Goal: Task Accomplishment & Management: Use online tool/utility

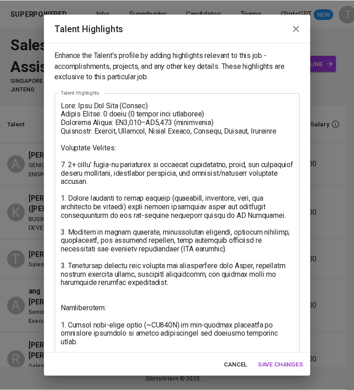
scroll to position [0, 420]
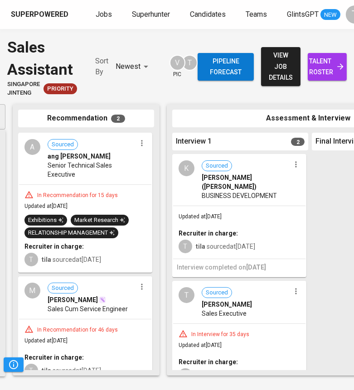
scroll to position [0, 151]
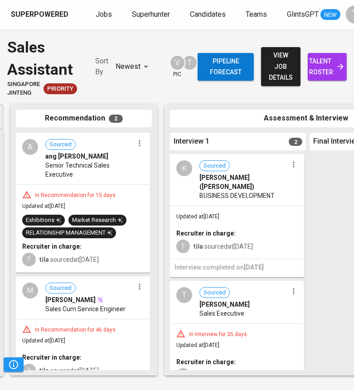
click at [219, 213] on span "Updated at [DATE]" at bounding box center [197, 216] width 43 height 6
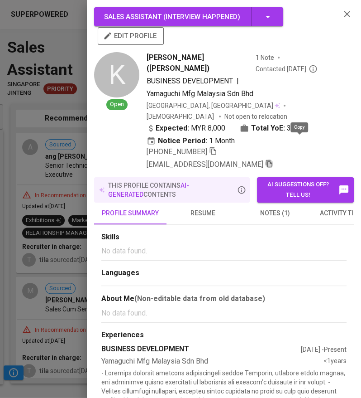
click at [273, 159] on icon "button" at bounding box center [269, 163] width 8 height 8
click at [60, 93] on div at bounding box center [180, 199] width 361 height 398
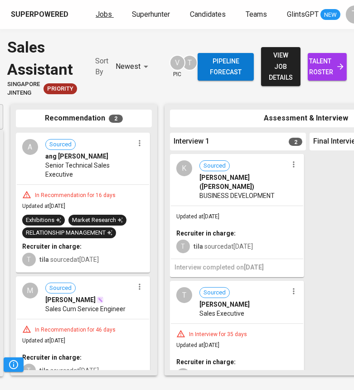
click at [101, 14] on span "Jobs" at bounding box center [104, 14] width 16 height 9
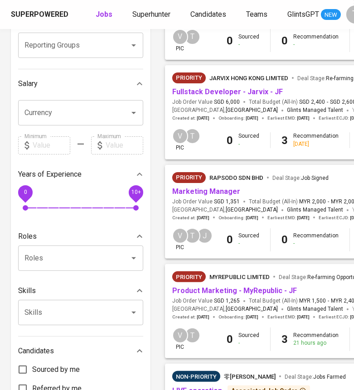
scroll to position [168, 0]
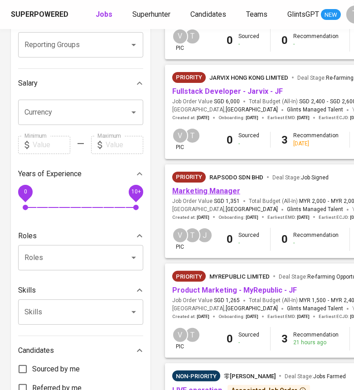
click at [218, 187] on link "Marketing Manager" at bounding box center [206, 191] width 68 height 9
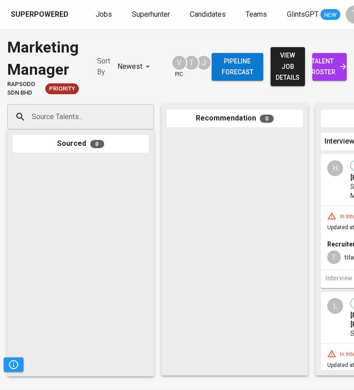
click at [97, 111] on input "Source Talents..." at bounding box center [76, 116] width 95 height 17
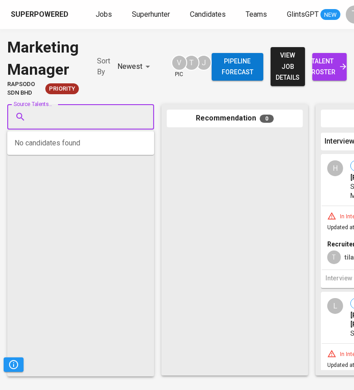
paste input "[EMAIL_ADDRESS][DOMAIN_NAME]"
type input "[EMAIL_ADDRESS][DOMAIN_NAME]"
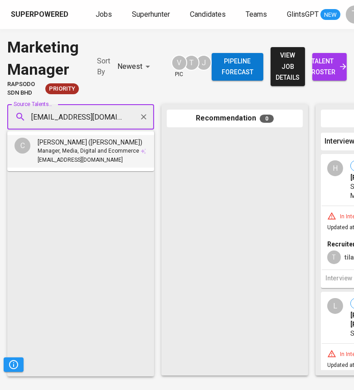
click at [92, 147] on span "Manager, Media, Digital and Ecommerce" at bounding box center [88, 151] width 101 height 9
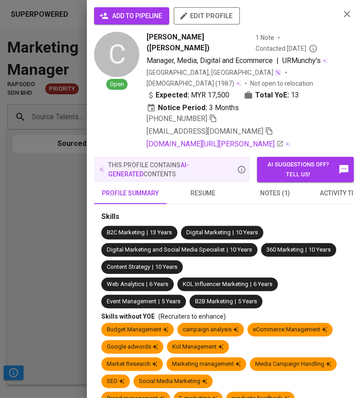
click at [119, 16] on span "add to pipeline" at bounding box center [131, 15] width 61 height 11
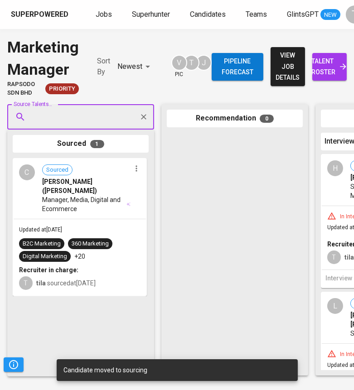
click at [98, 197] on span "Manager, Media, Digital and Ecommerce" at bounding box center [83, 204] width 83 height 18
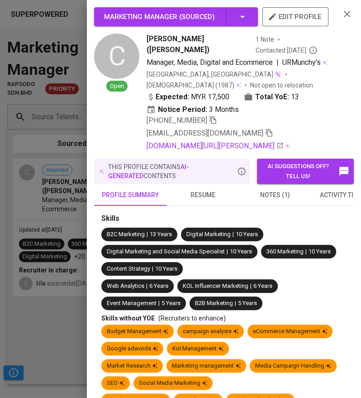
click at [283, 201] on span "notes (1)" at bounding box center [276, 194] width 62 height 11
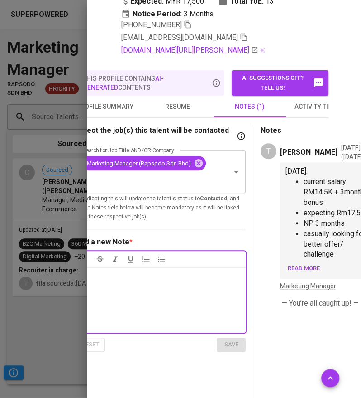
scroll to position [112, 25]
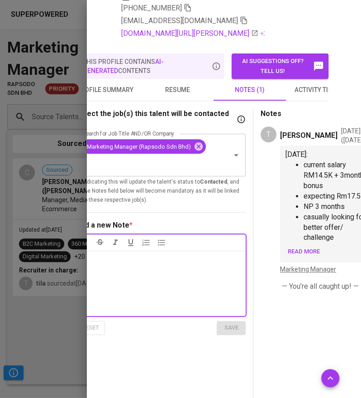
click at [313, 101] on button "activity timeline" at bounding box center [322, 90] width 72 height 22
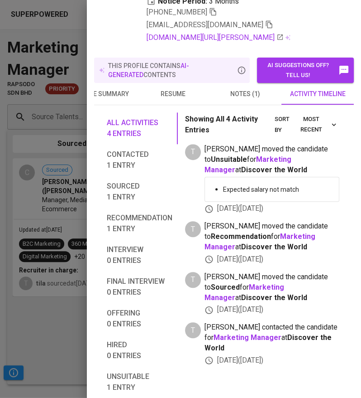
scroll to position [0, 37]
click at [251, 91] on span "notes (1)" at bounding box center [246, 93] width 62 height 11
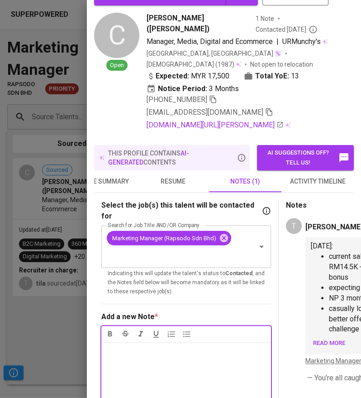
scroll to position [0, 0]
